Goal: Information Seeking & Learning: Learn about a topic

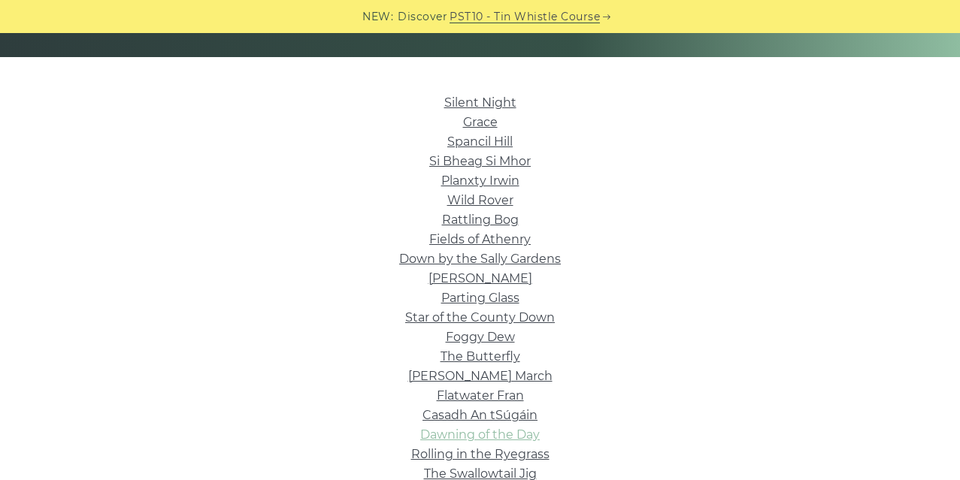
scroll to position [333, 0]
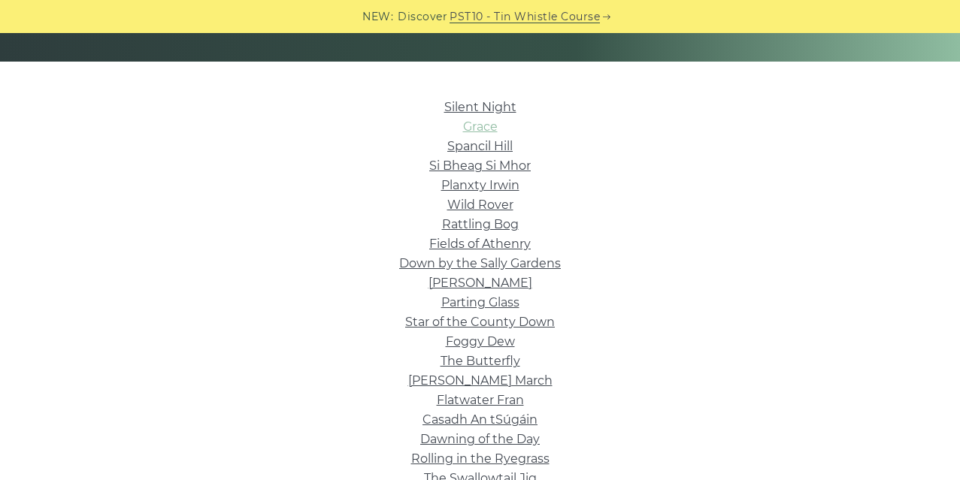
click at [469, 127] on link "Grace" at bounding box center [480, 127] width 35 height 14
click at [488, 250] on link "Fields of Athenry" at bounding box center [480, 244] width 102 height 14
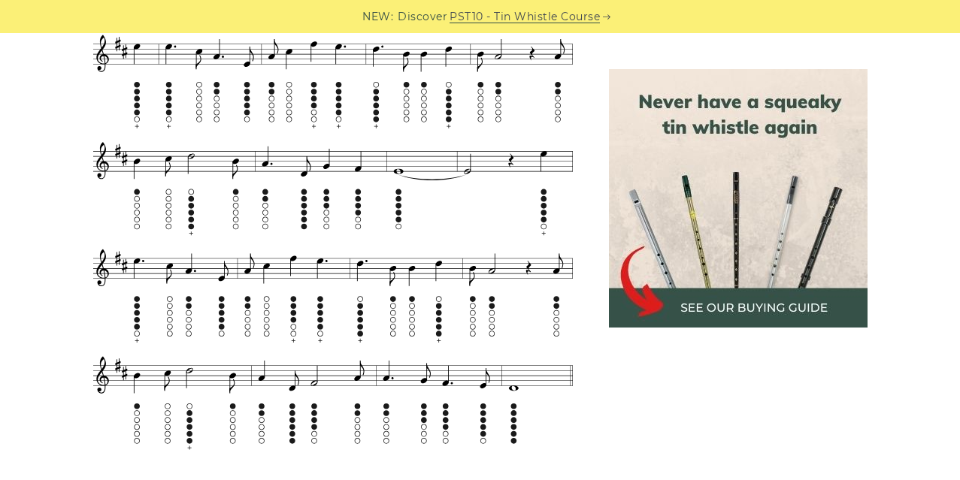
scroll to position [802, 0]
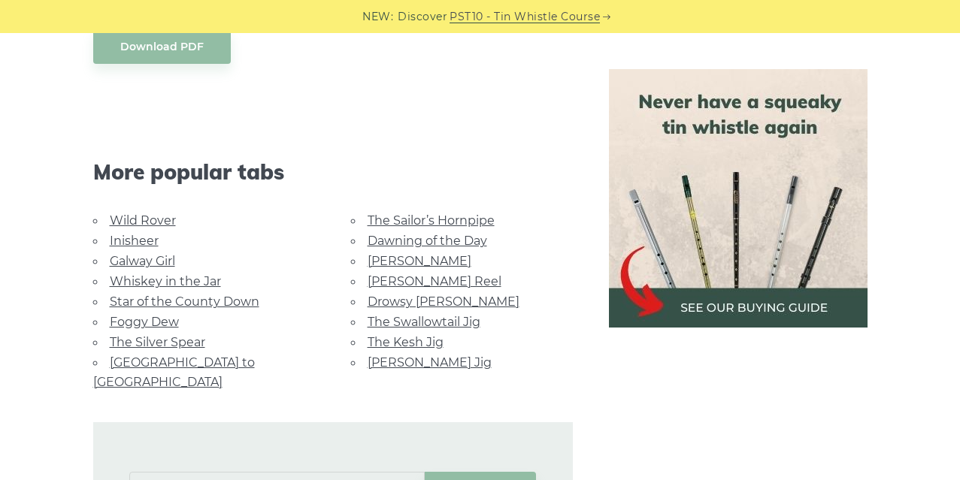
scroll to position [1136, 0]
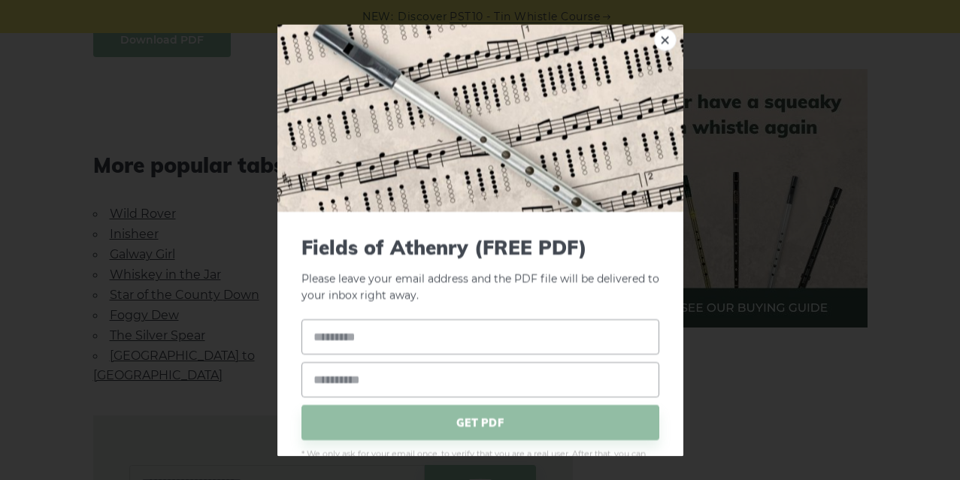
click at [137, 42] on body "NEW: Discover PST10 - Tin Whistle Course Lessons Fingering Charts Tabs & Notes …" at bounding box center [480, 148] width 960 height 2568
click at [85, 123] on div "× Fields of Athenry (FREE PDF) Please leave your email address and the PDF file…" at bounding box center [480, 240] width 960 height 480
click at [665, 35] on link "×" at bounding box center [665, 40] width 23 height 23
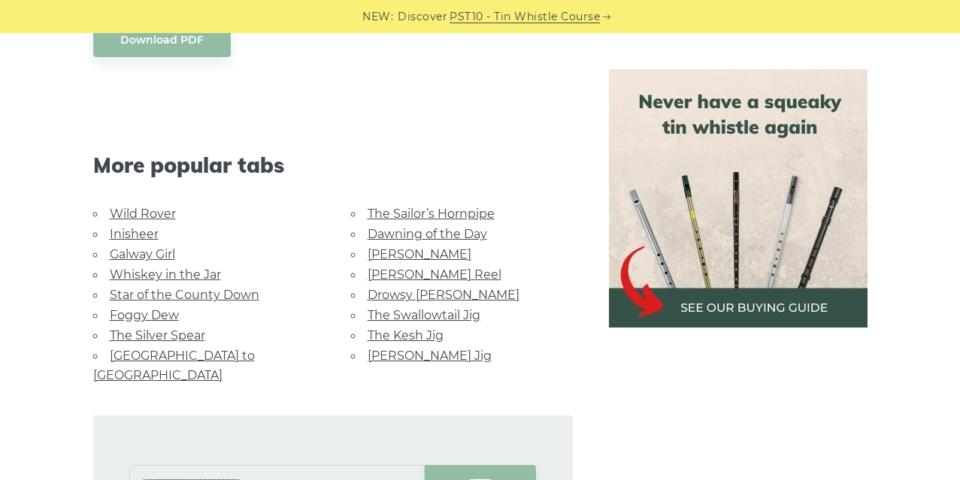
click at [141, 257] on link "Galway Girl" at bounding box center [142, 254] width 65 height 14
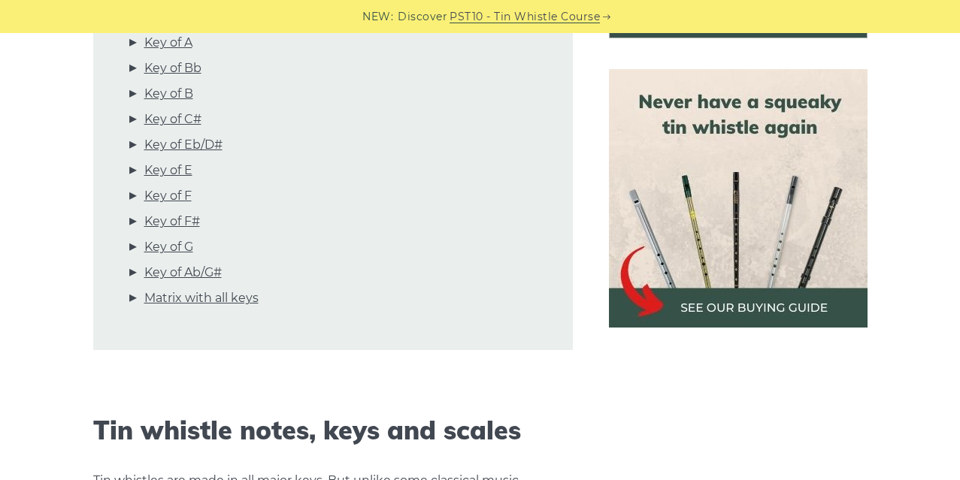
scroll to position [365, 0]
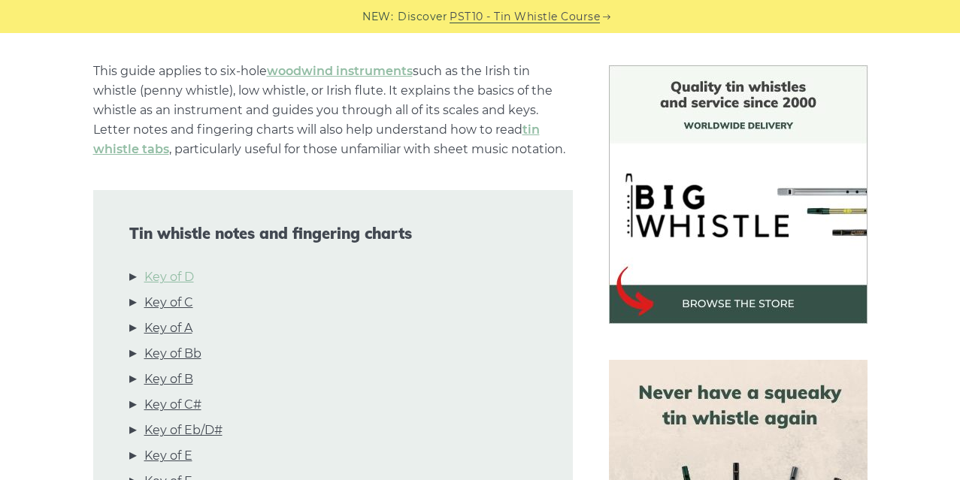
click at [169, 271] on link "Key of D" at bounding box center [169, 278] width 50 height 20
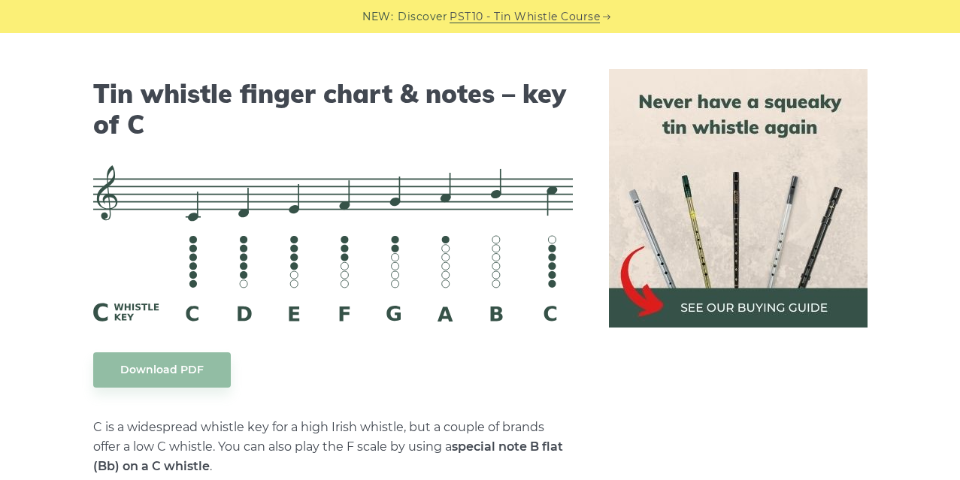
scroll to position [3744, 0]
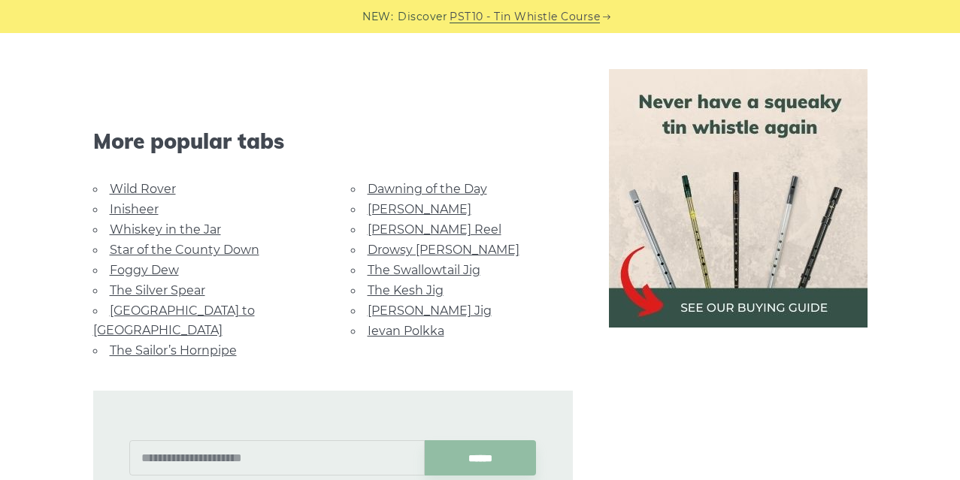
scroll to position [1038, 0]
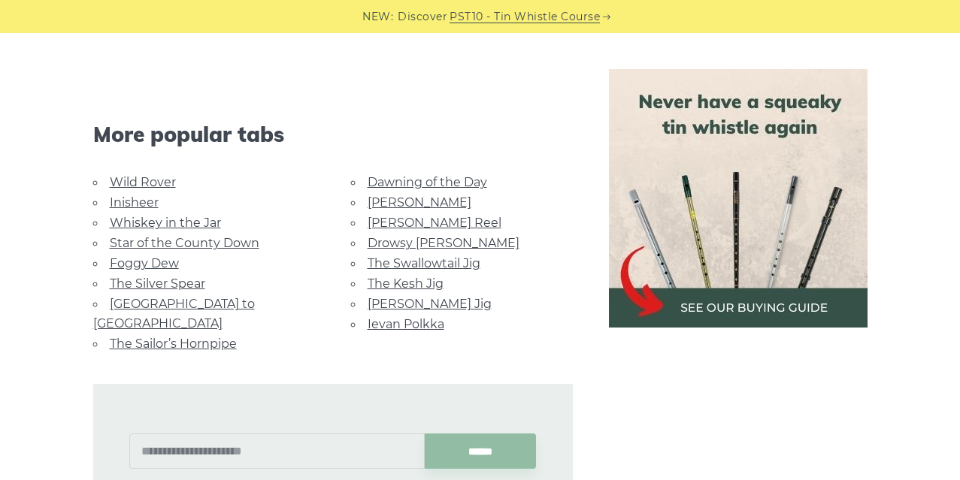
click at [198, 297] on link "[GEOGRAPHIC_DATA] to [GEOGRAPHIC_DATA]" at bounding box center [174, 314] width 162 height 34
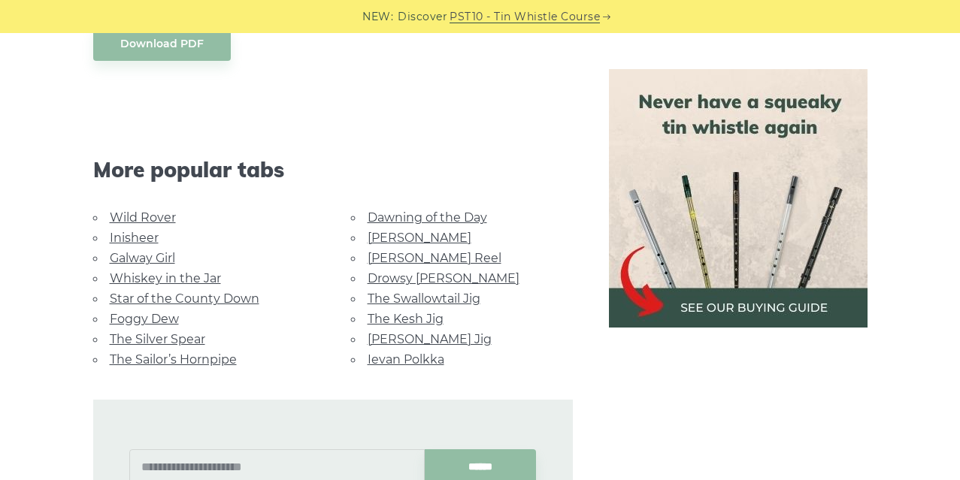
scroll to position [811, 0]
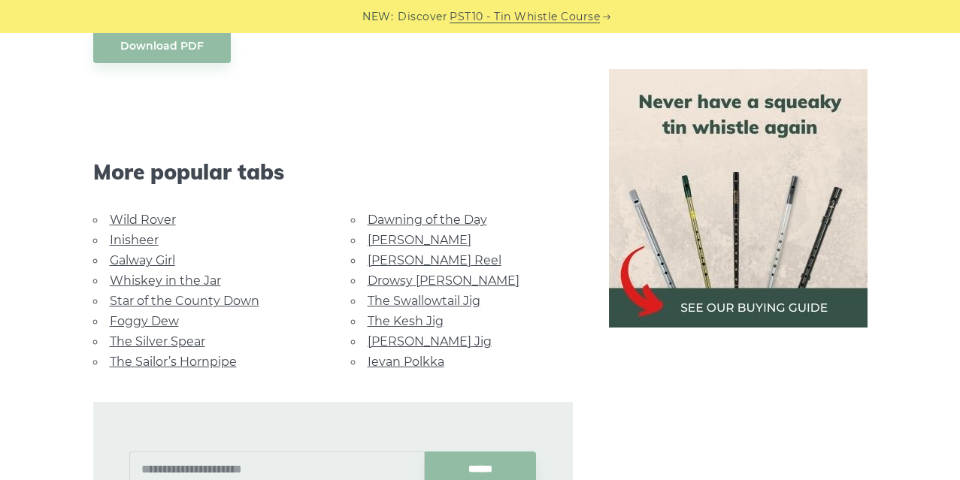
click at [118, 213] on link "Wild Rover" at bounding box center [143, 220] width 66 height 14
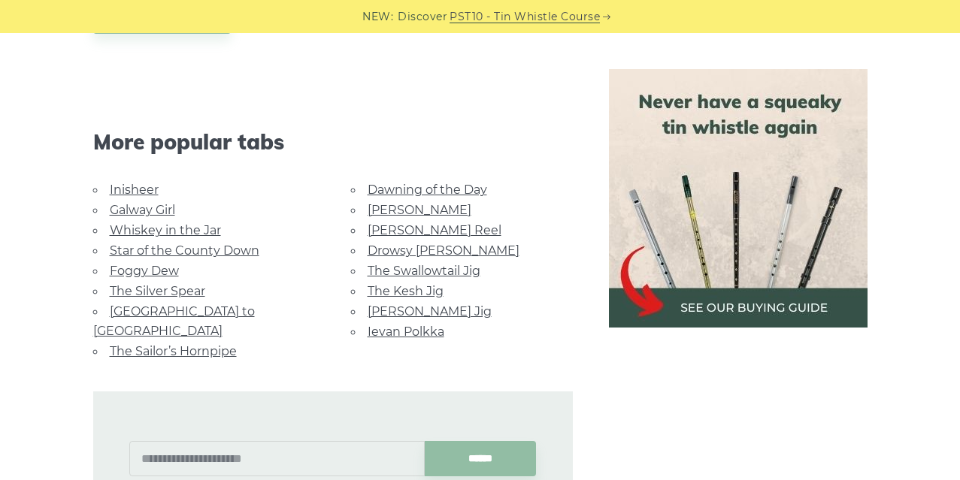
scroll to position [1474, 0]
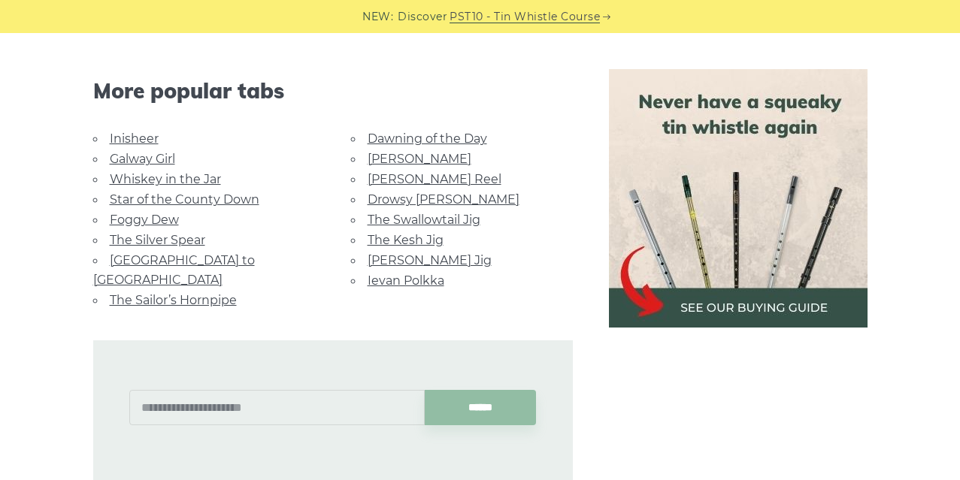
click at [148, 214] on link "Foggy Dew" at bounding box center [144, 220] width 69 height 14
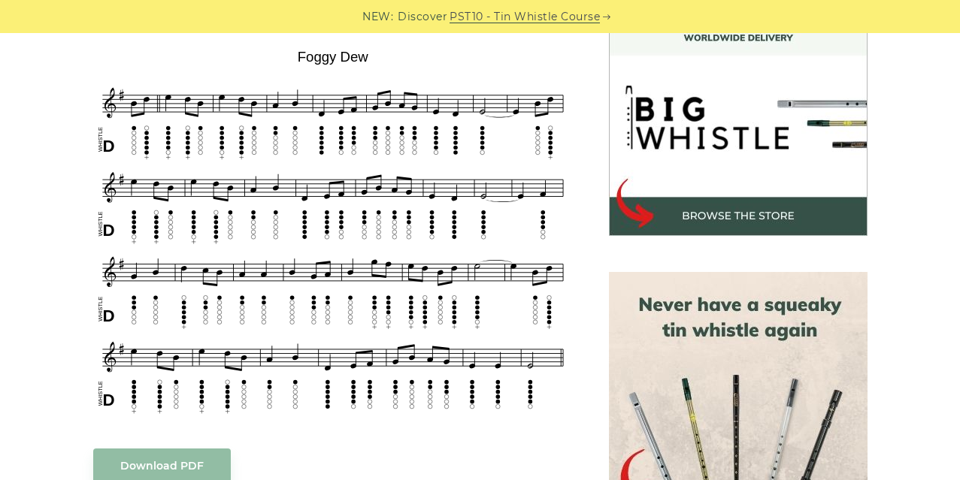
scroll to position [405, 0]
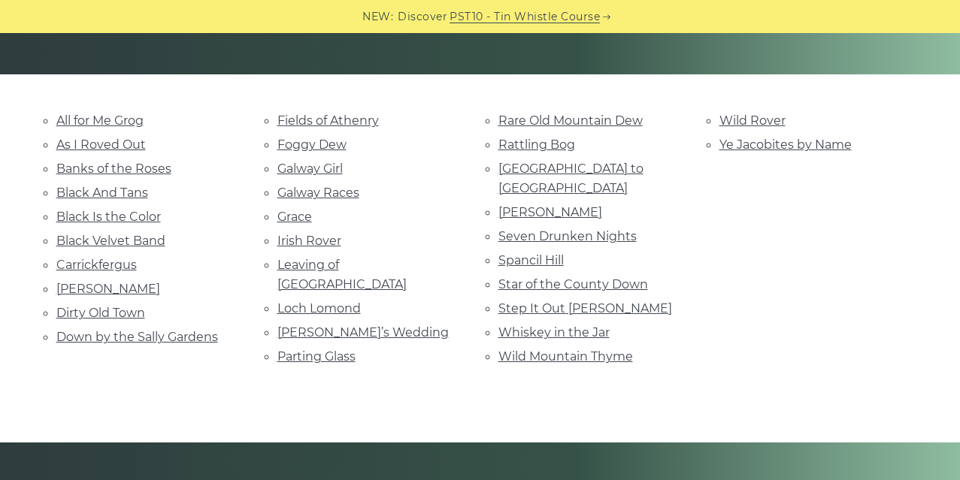
scroll to position [335, 0]
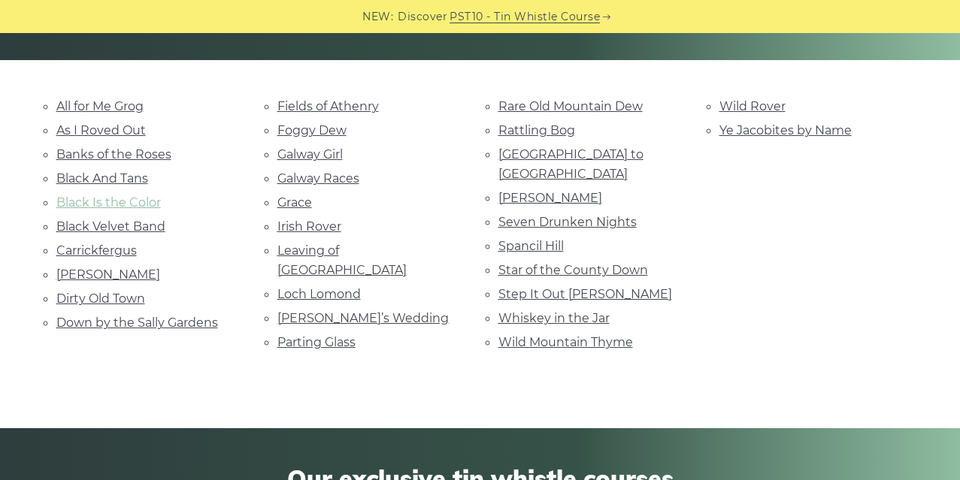
click at [105, 196] on link "Black Is the Color" at bounding box center [108, 202] width 105 height 14
click at [519, 131] on link "Rattling Bog" at bounding box center [536, 130] width 77 height 14
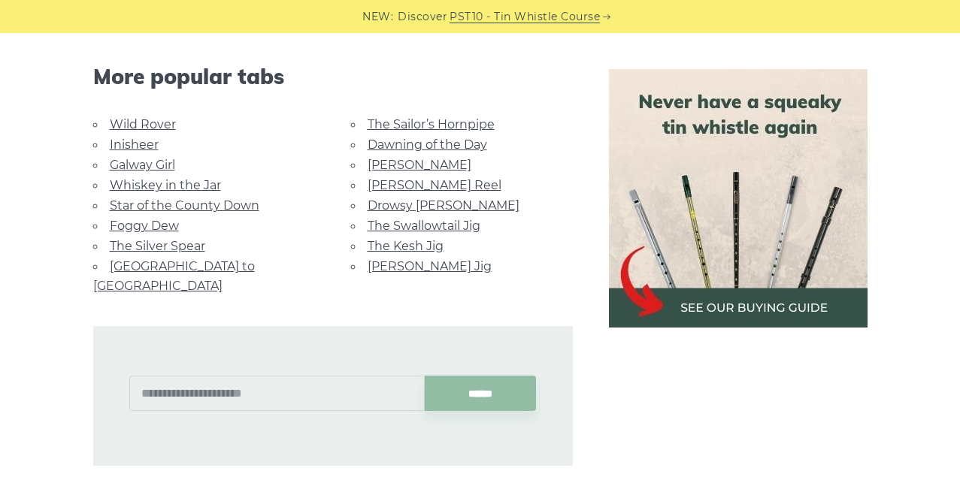
scroll to position [988, 0]
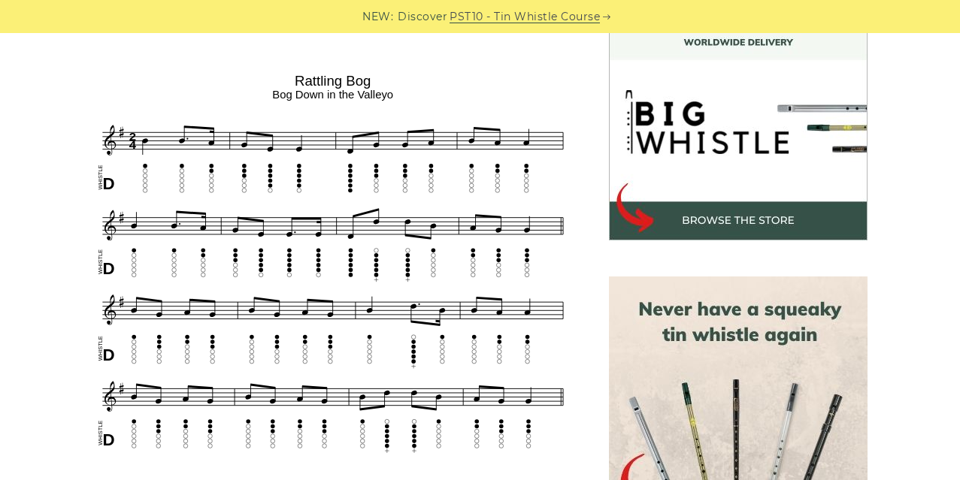
scroll to position [454, 0]
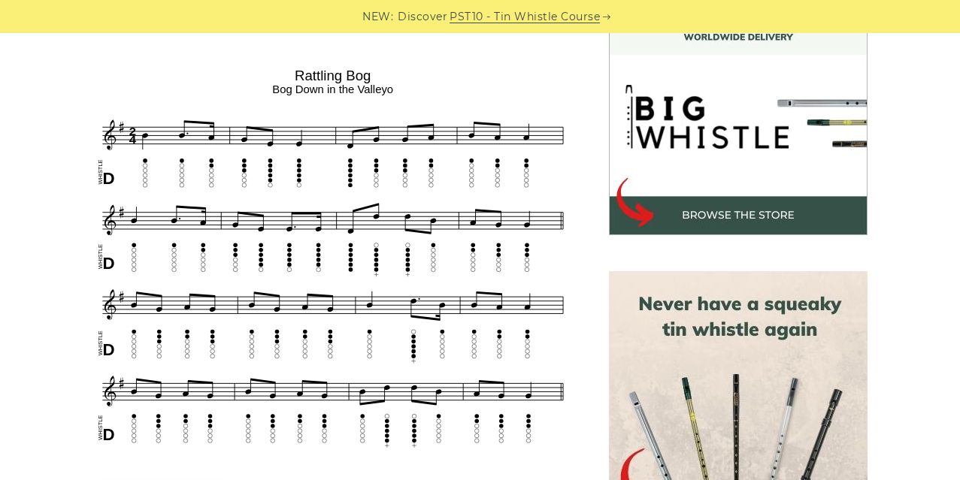
drag, startPoint x: 68, startPoint y: 63, endPoint x: 131, endPoint y: 96, distance: 71.3
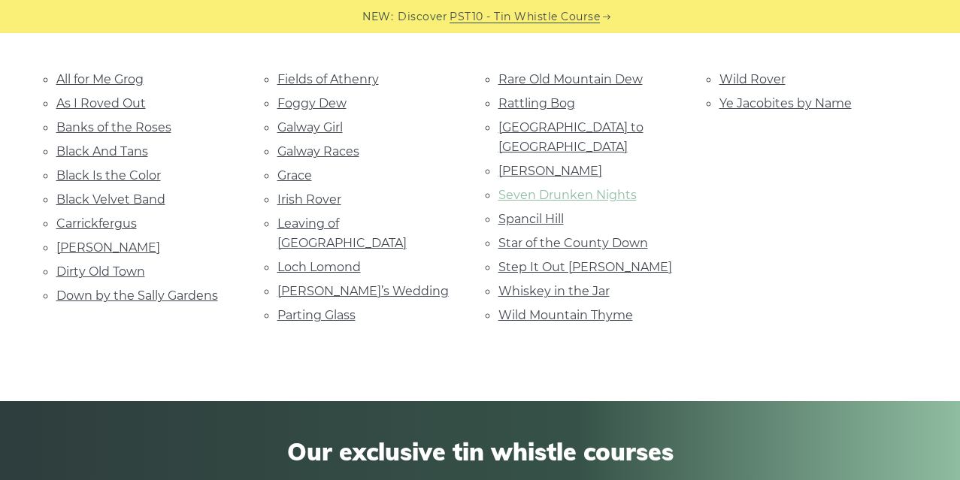
scroll to position [361, 0]
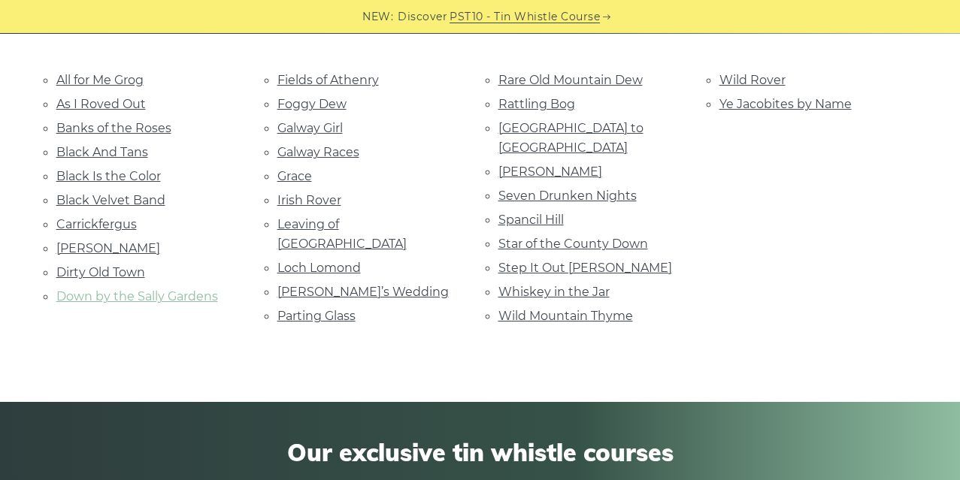
click at [205, 294] on link "Down by the Sally Gardens" at bounding box center [137, 296] width 162 height 14
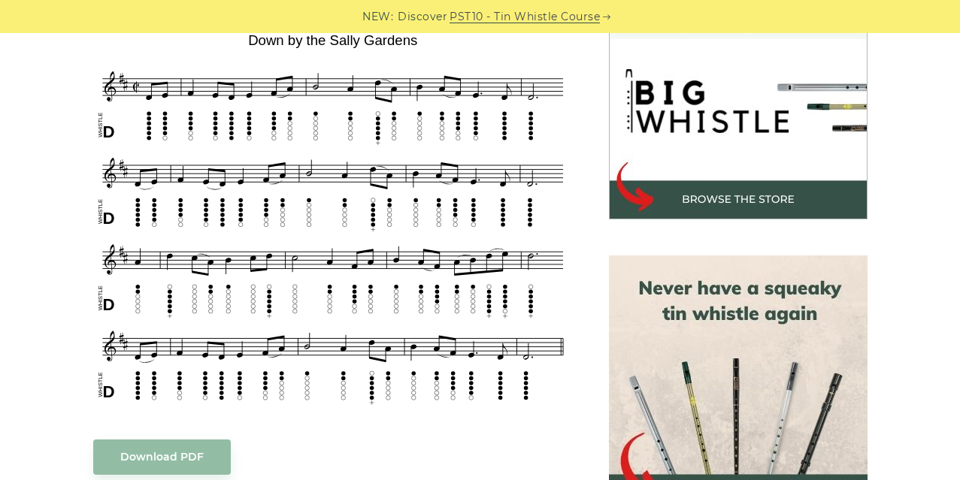
scroll to position [474, 0]
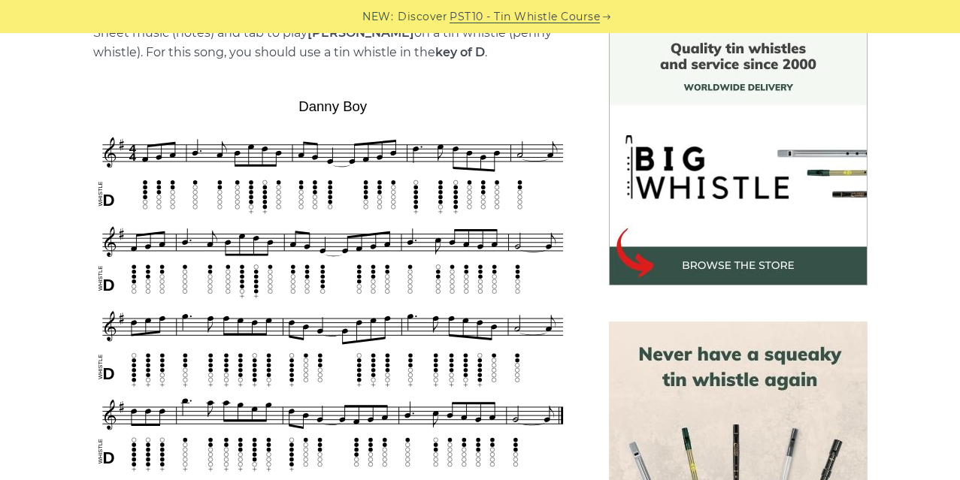
scroll to position [383, 0]
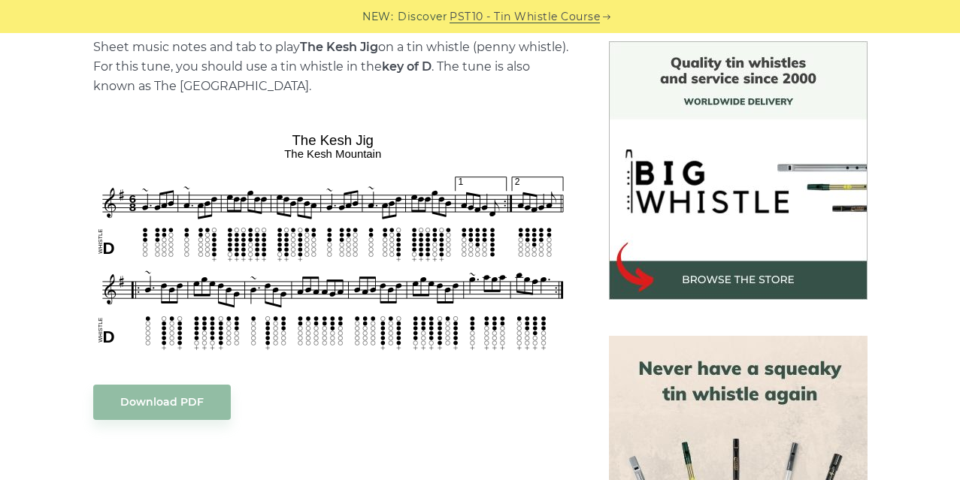
scroll to position [391, 0]
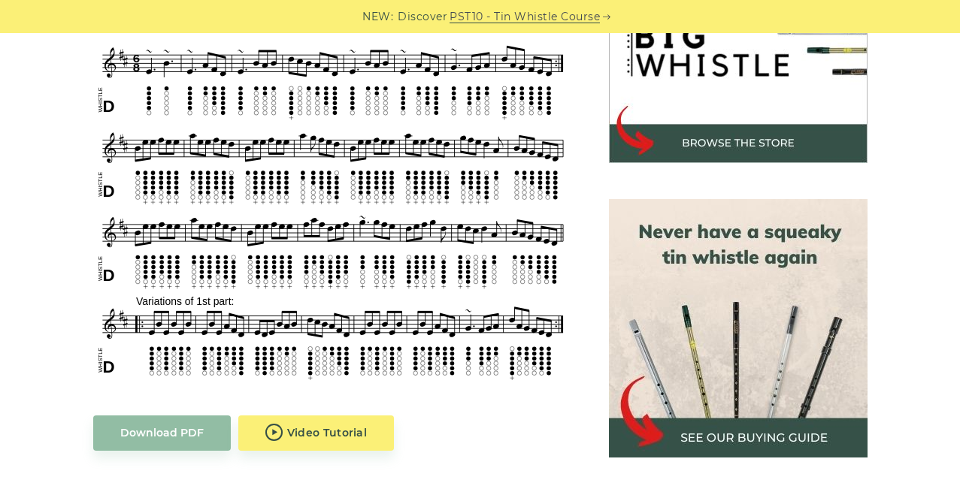
scroll to position [523, 0]
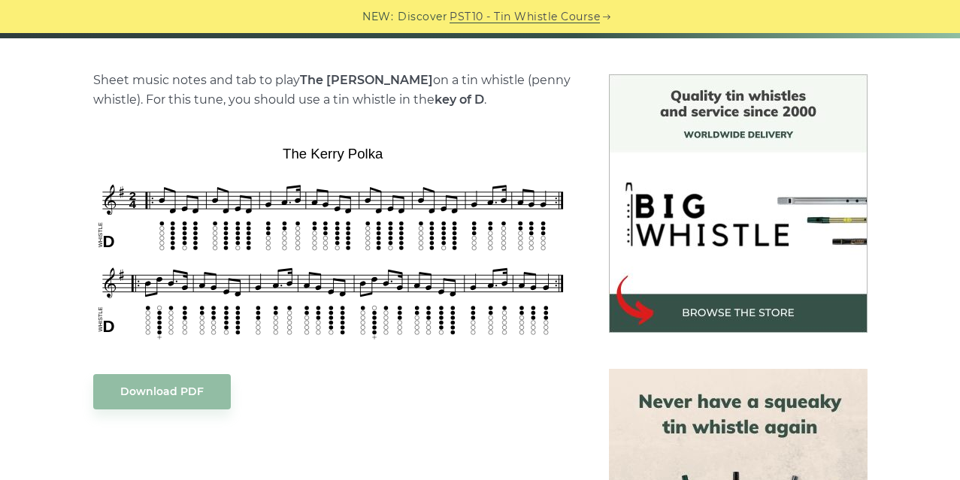
scroll to position [411, 0]
